Goal: Task Accomplishment & Management: Manage account settings

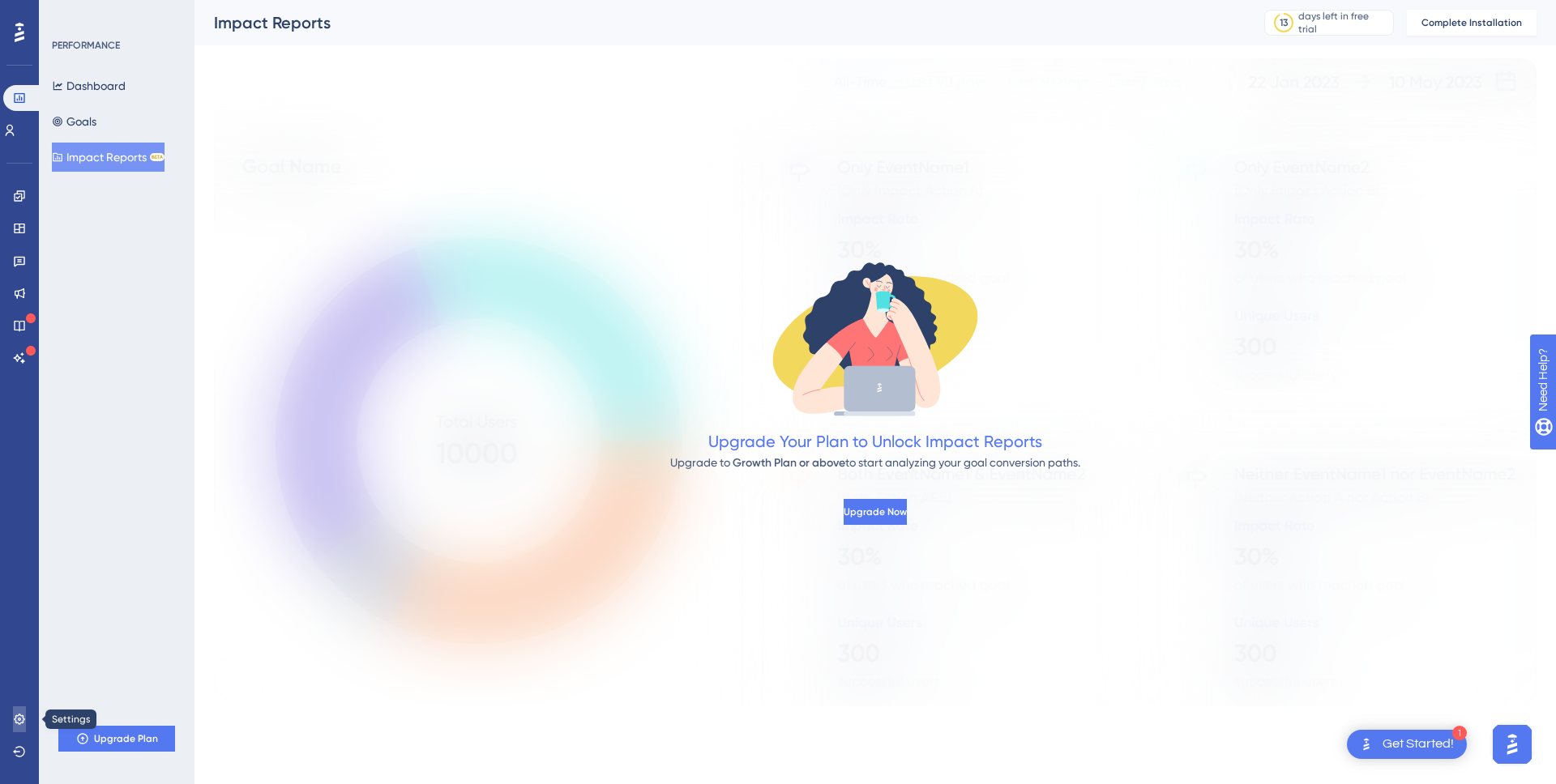
click at [13, 721] on link at bounding box center [20, 719] width 13 height 26
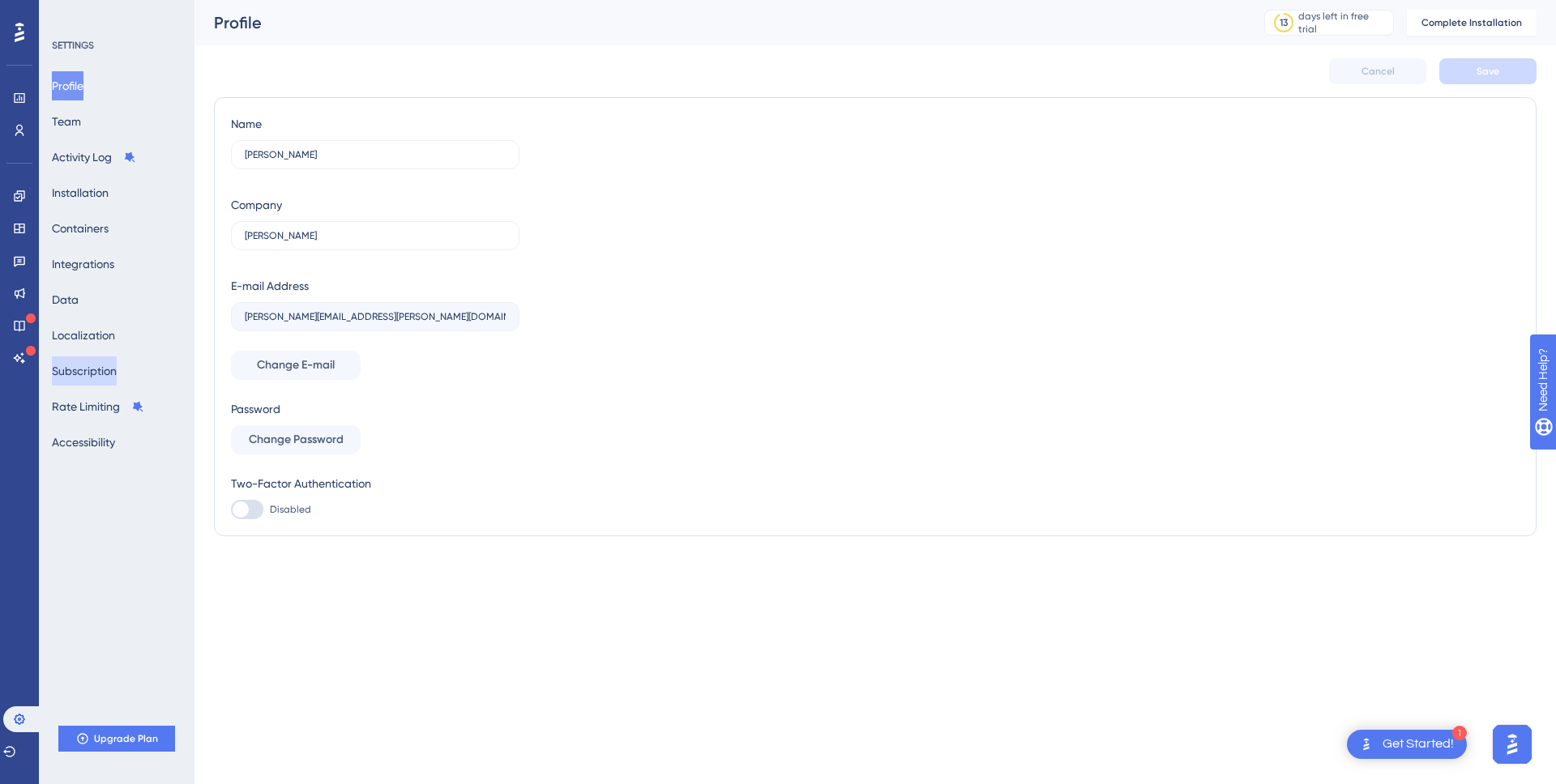
click at [85, 377] on button "Subscription" at bounding box center [84, 371] width 65 height 29
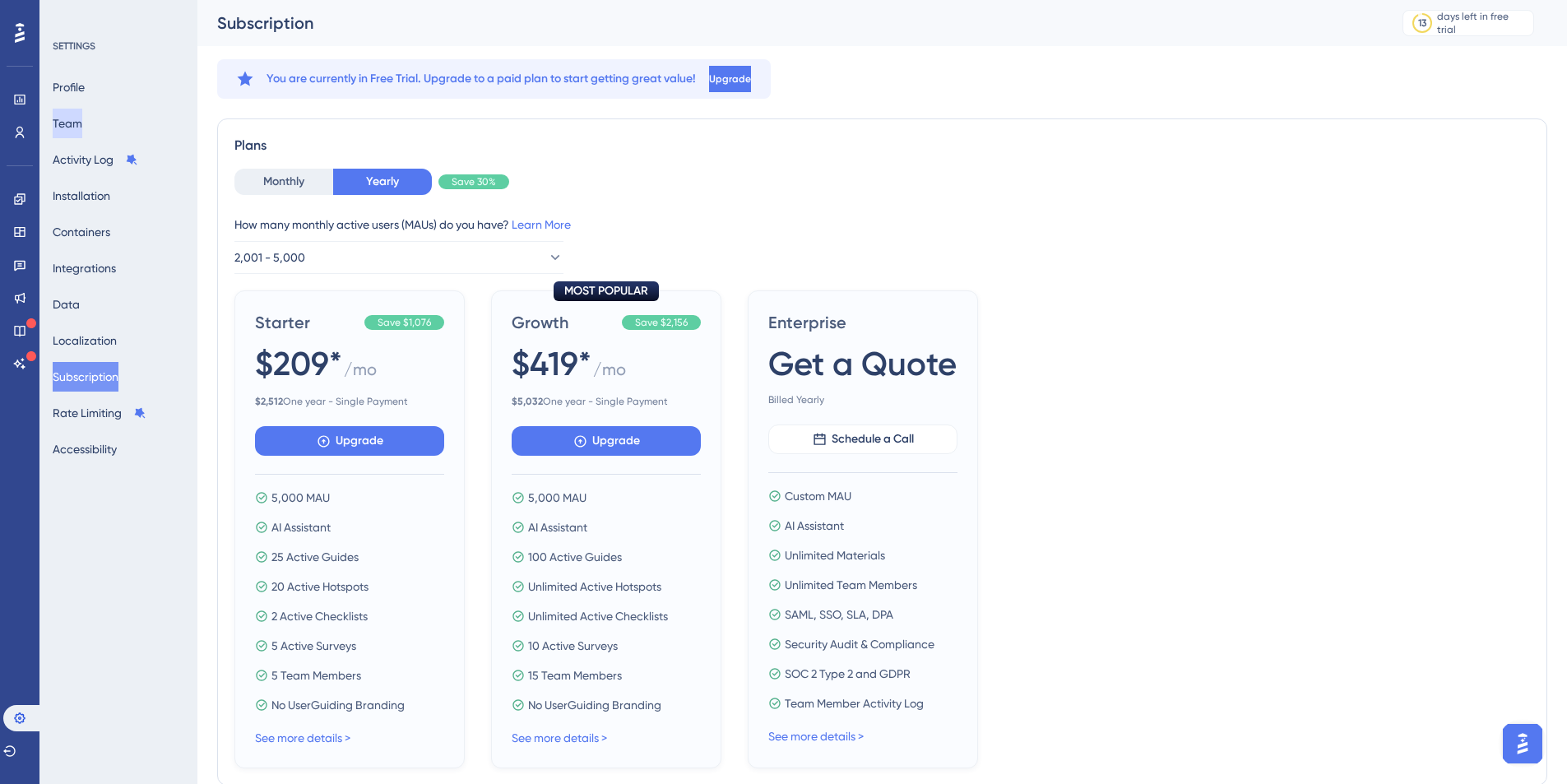
click at [82, 124] on button "Team" at bounding box center [67, 123] width 29 height 29
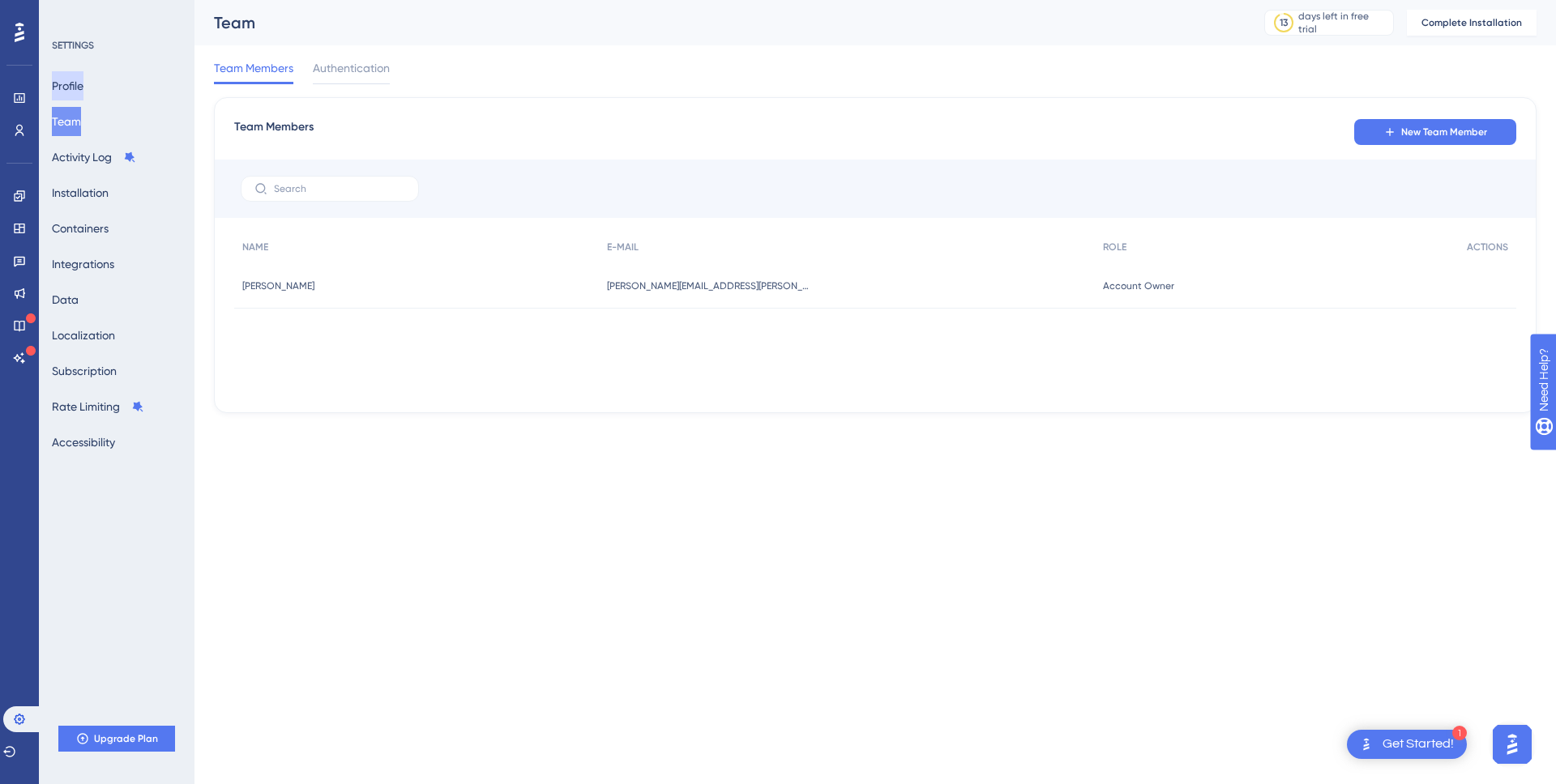
click at [84, 84] on button "Profile" at bounding box center [68, 85] width 31 height 29
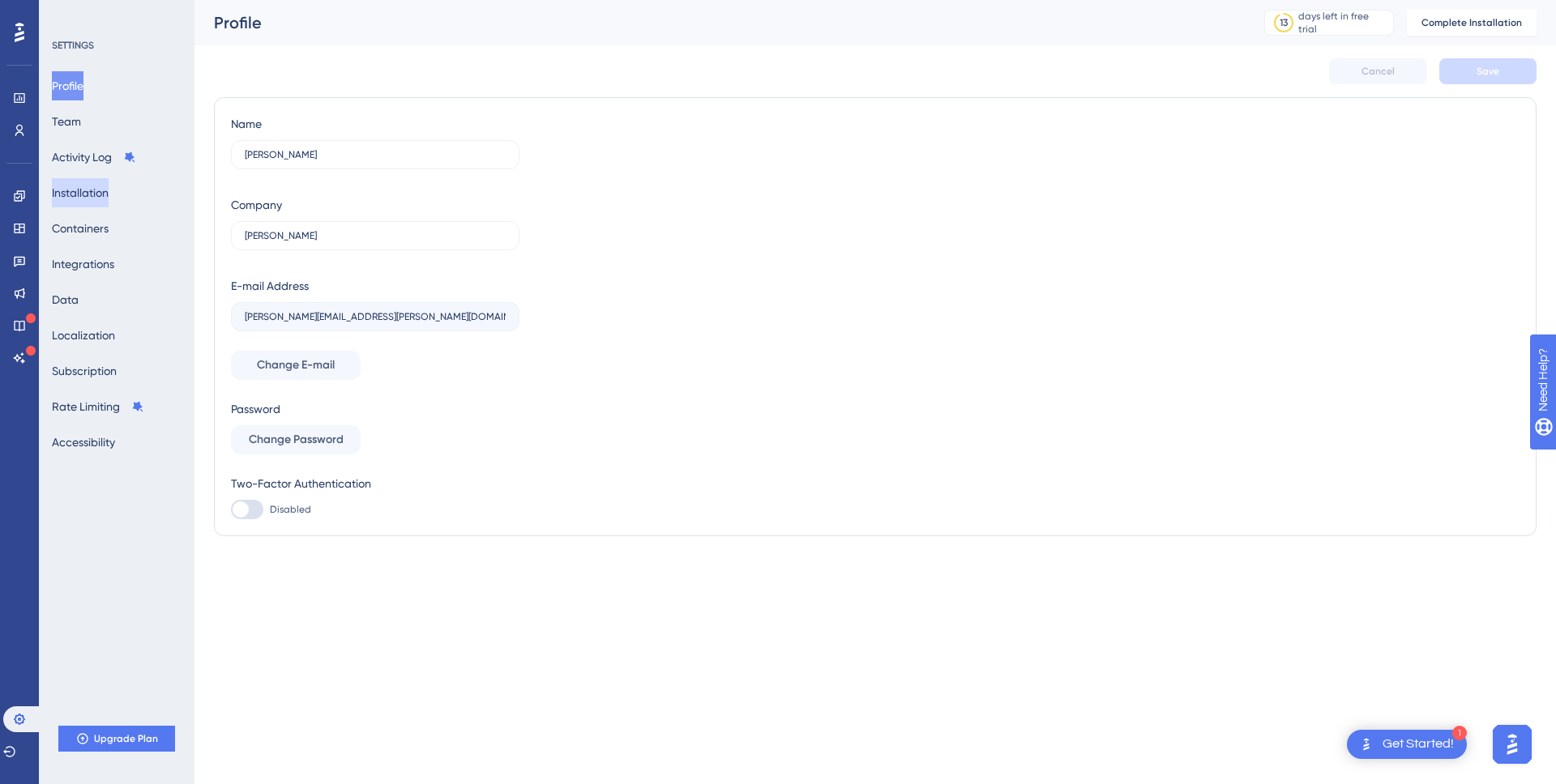
click at [83, 198] on button "Installation" at bounding box center [80, 192] width 57 height 29
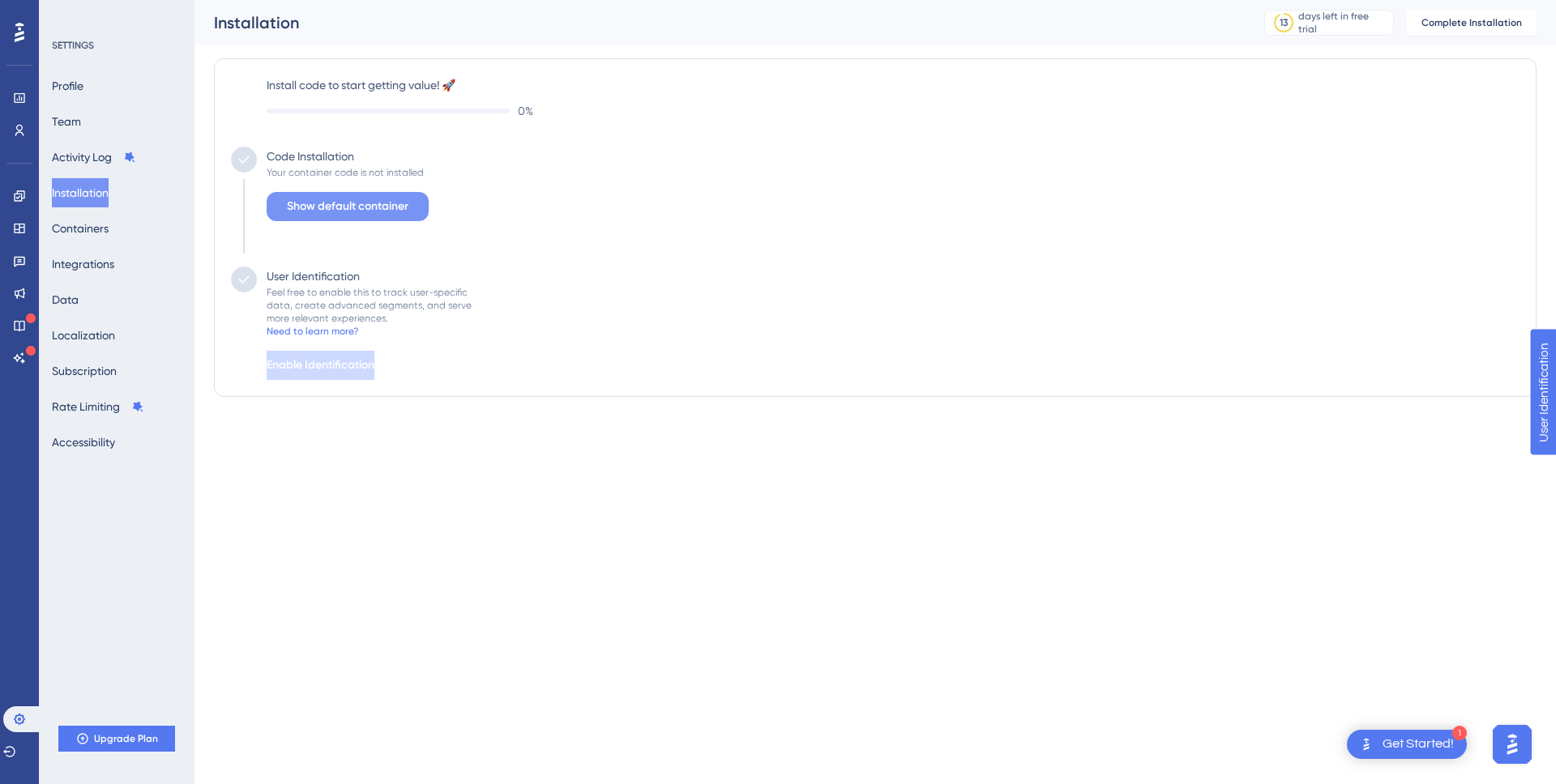
click at [379, 211] on span "Show default container" at bounding box center [347, 206] width 122 height 19
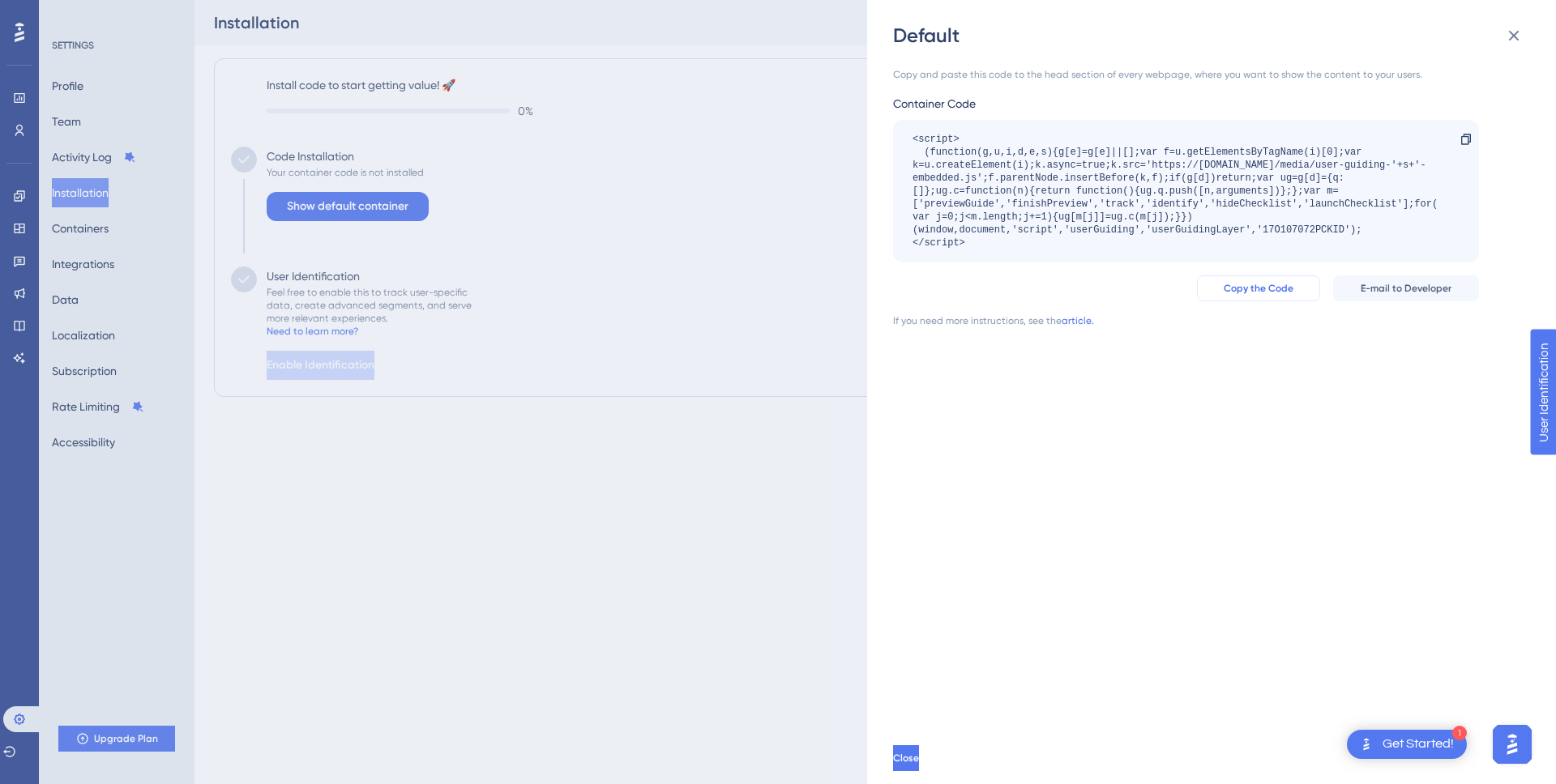
click at [1284, 288] on span "Copy the Code" at bounding box center [1259, 289] width 70 height 13
click at [1425, 750] on div "Get Started!" at bounding box center [1419, 745] width 71 height 18
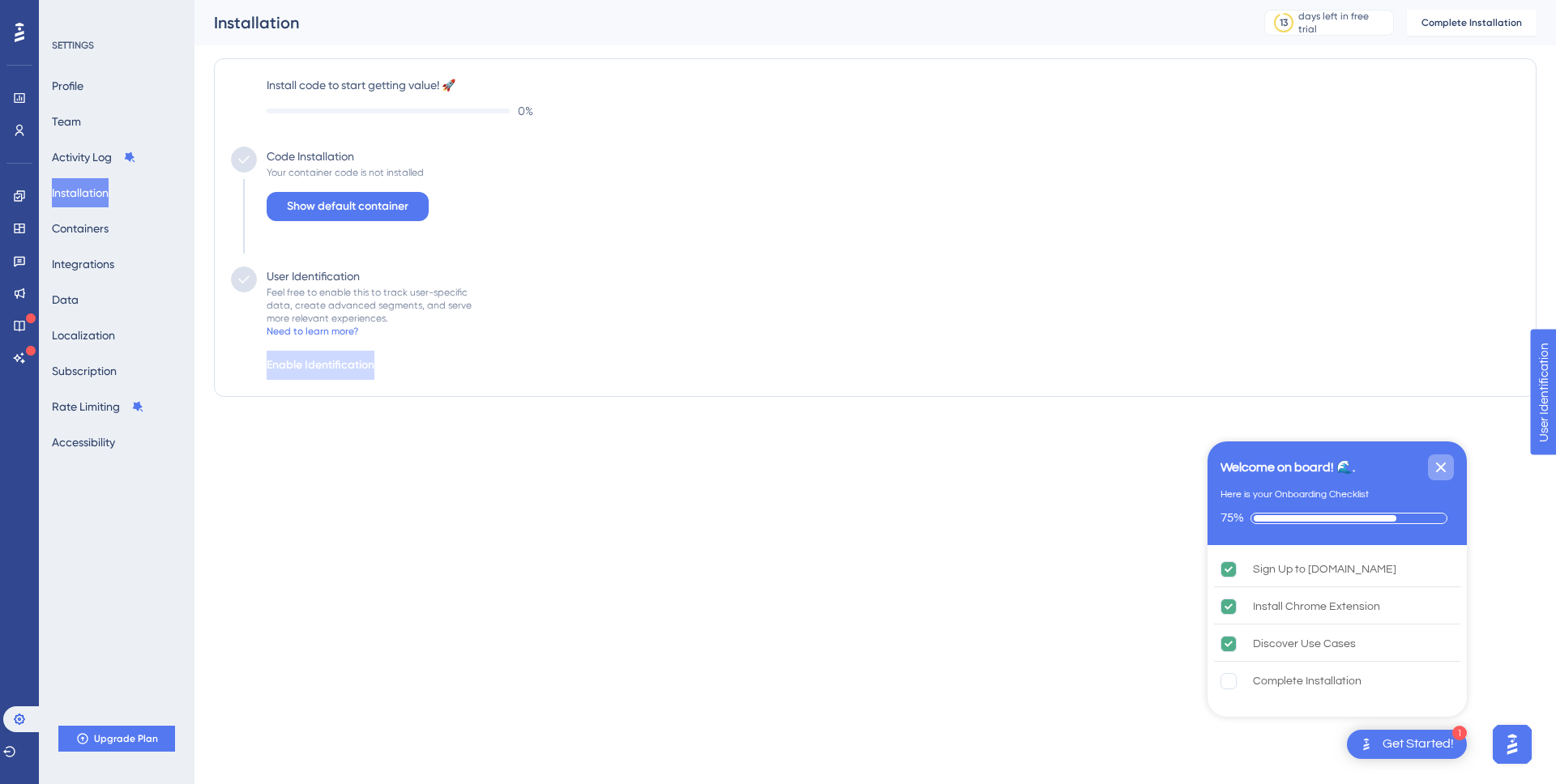
click at [1440, 464] on icon "Close Checklist" at bounding box center [1440, 467] width 19 height 19
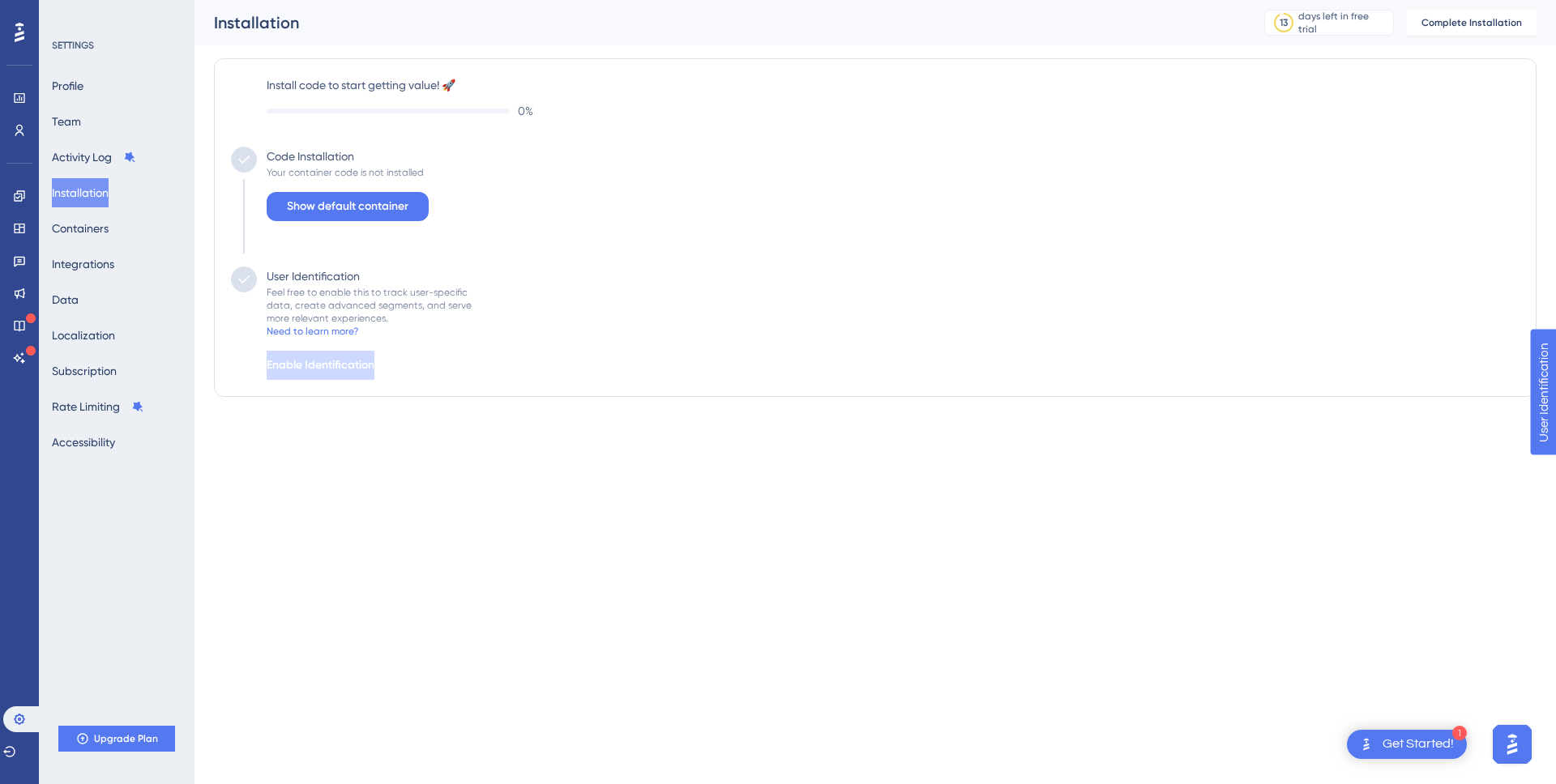
click at [70, 55] on div "SETTINGS Profile Team Activity Log Installation Containers Integrations Data Lo…" at bounding box center [118, 248] width 132 height 418
click at [67, 75] on button "Profile" at bounding box center [68, 85] width 31 height 29
